Goal: Find specific page/section: Find specific page/section

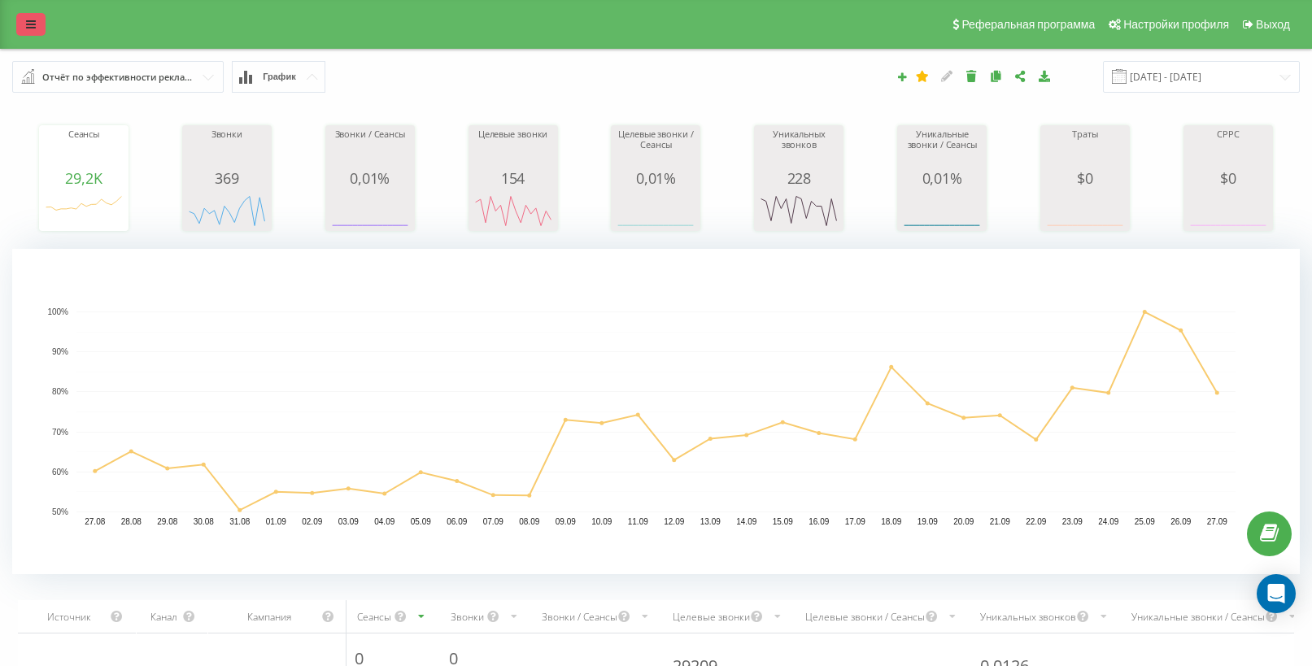
click at [34, 29] on icon at bounding box center [31, 24] width 10 height 11
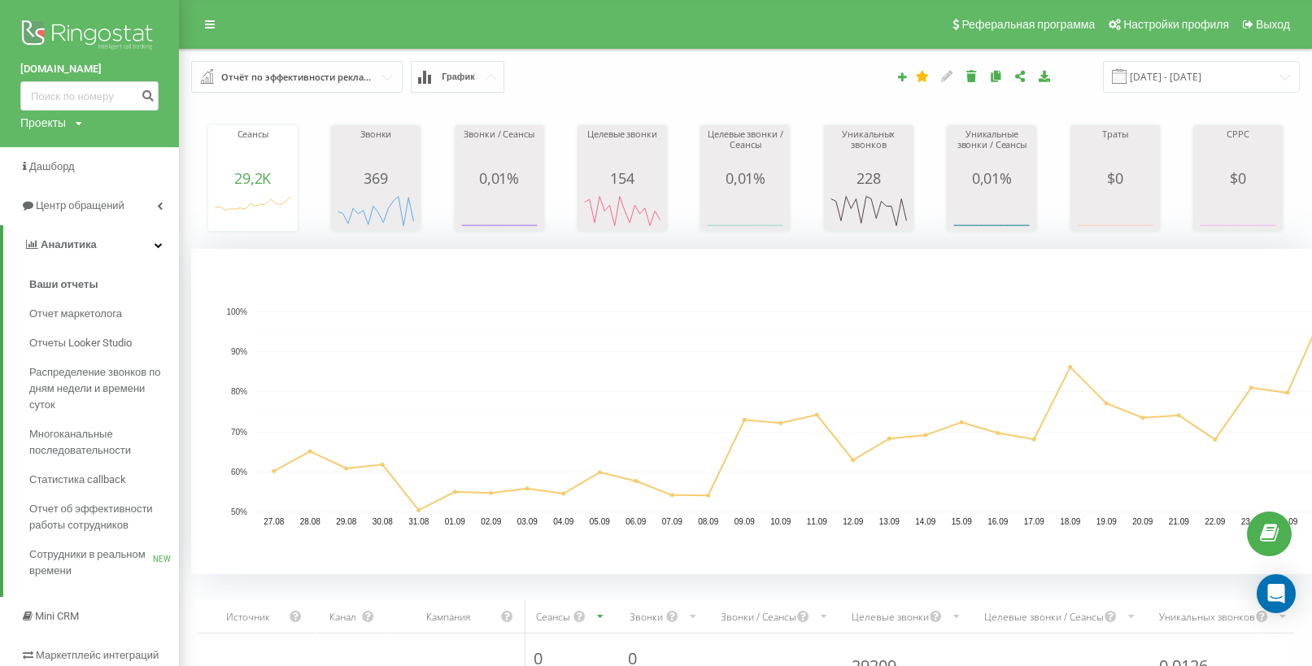
click at [63, 119] on div "Проекты" at bounding box center [43, 123] width 46 height 16
click at [84, 182] on link "[DOMAIN_NAME]" at bounding box center [73, 178] width 79 height 13
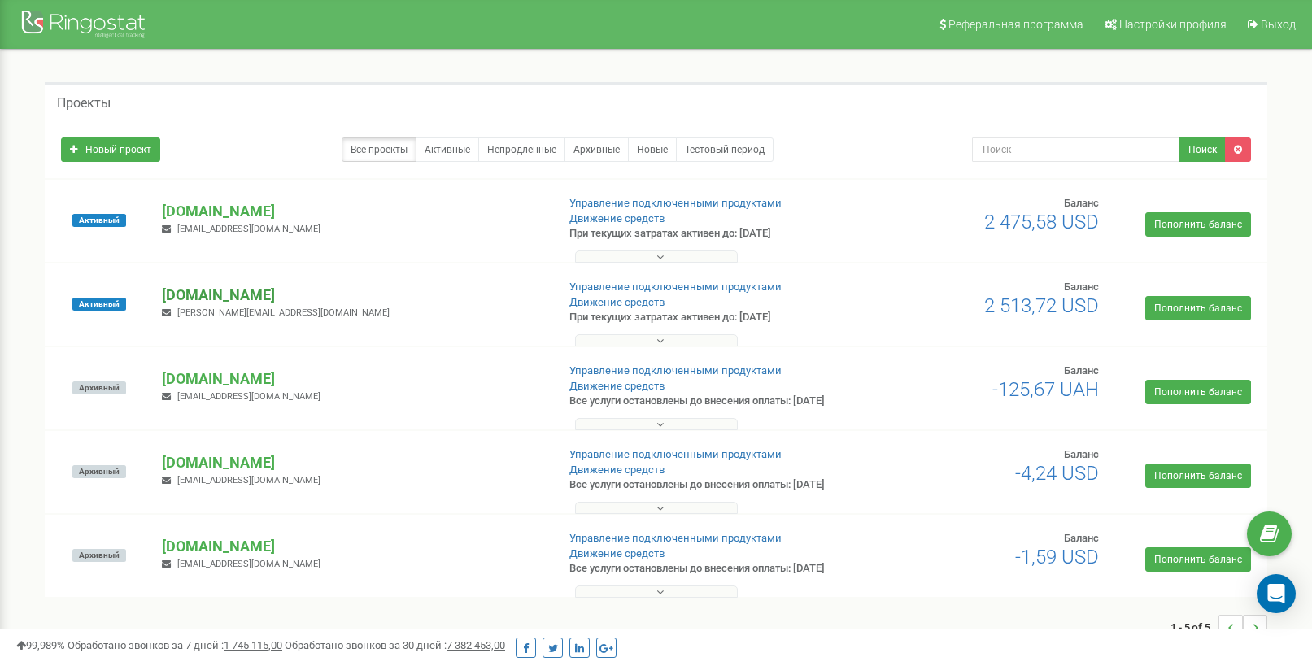
click at [225, 294] on p "[DOMAIN_NAME]" at bounding box center [352, 295] width 381 height 21
